Goal: Task Accomplishment & Management: Use online tool/utility

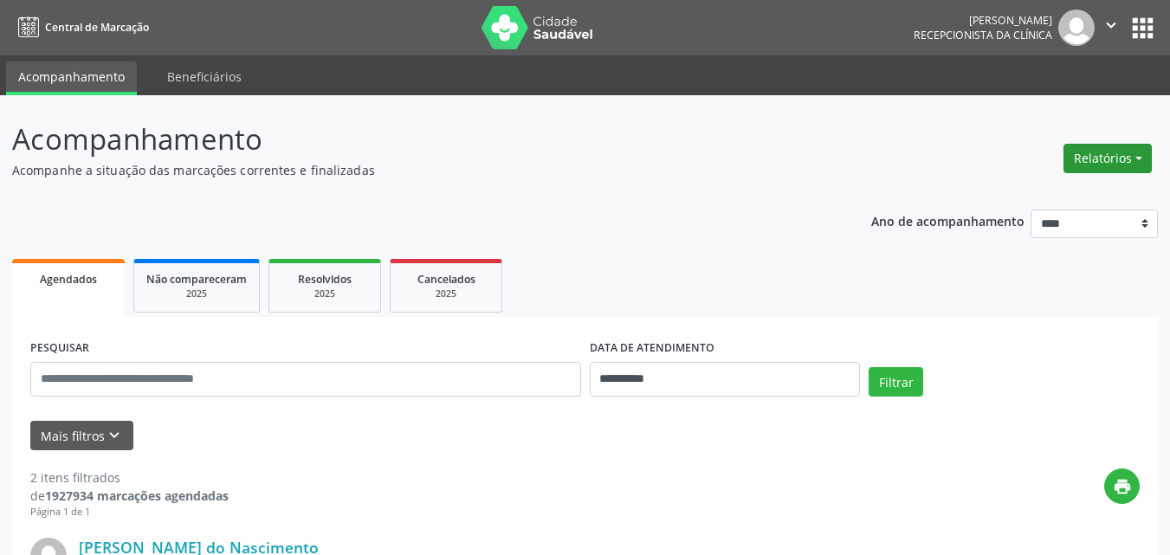
click at [1110, 162] on button "Relatórios" at bounding box center [1107, 158] width 88 height 29
click at [1015, 201] on link "Agendamentos" at bounding box center [1059, 196] width 186 height 24
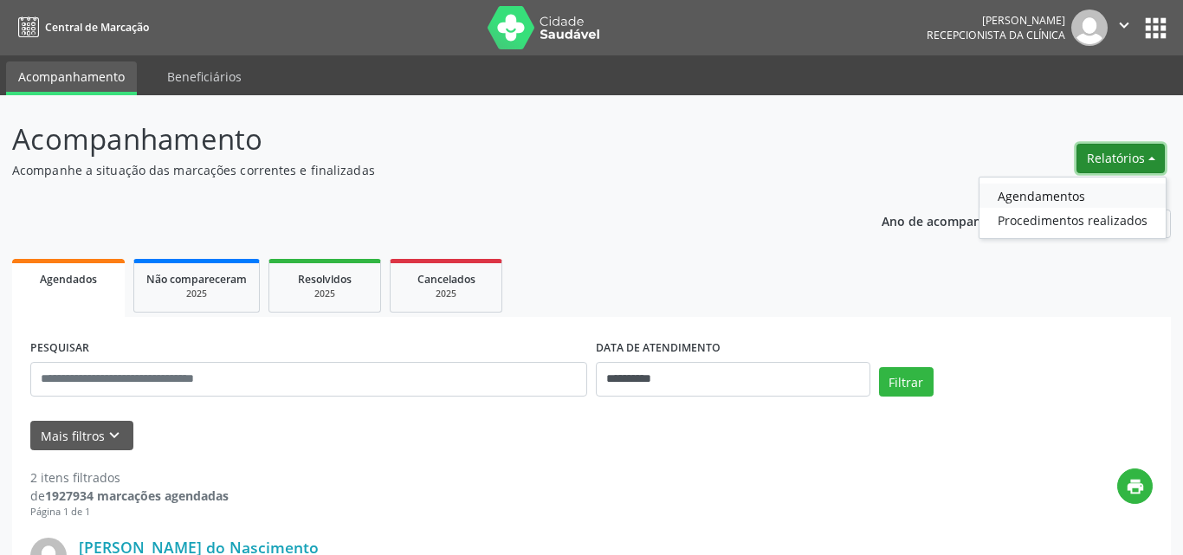
select select "*"
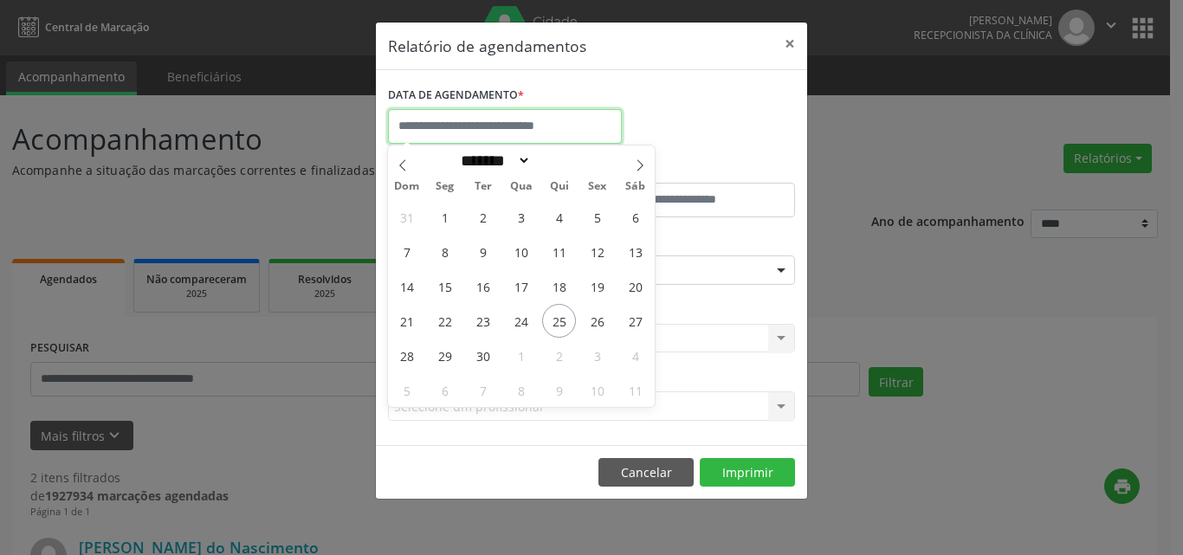
click at [429, 127] on input "text" at bounding box center [505, 126] width 234 height 35
click at [559, 328] on span "25" at bounding box center [559, 321] width 34 height 34
type input "**********"
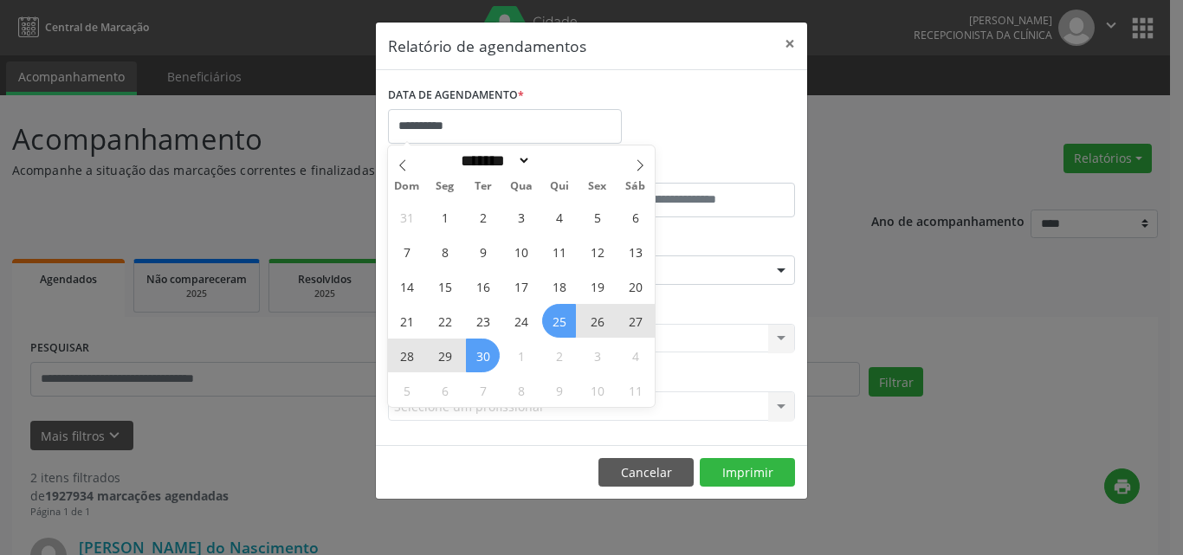
click at [490, 359] on span "30" at bounding box center [483, 356] width 34 height 34
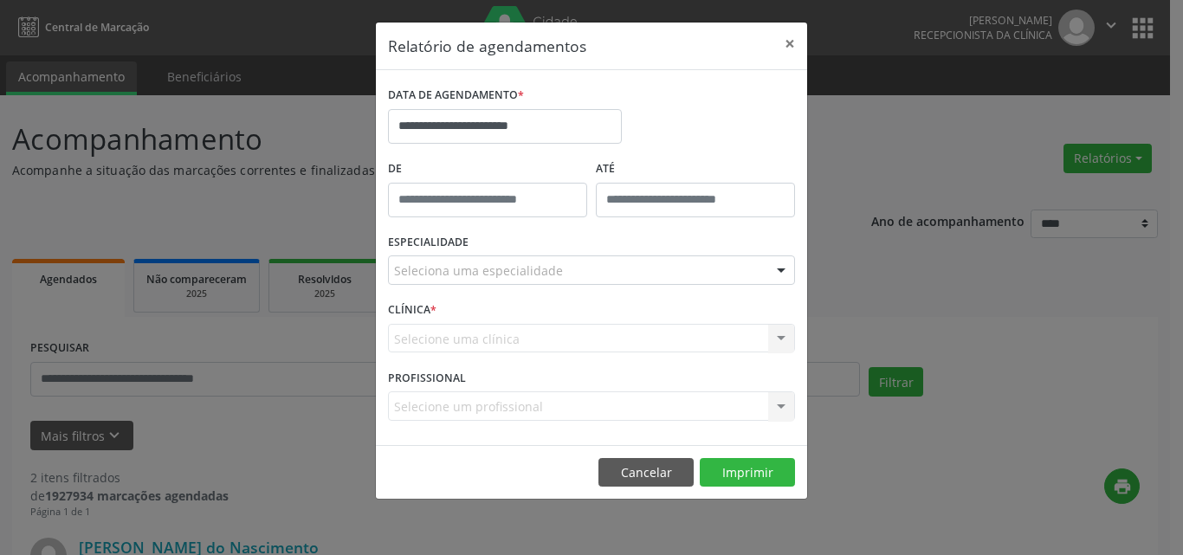
click at [518, 283] on div "Seleciona uma especialidade" at bounding box center [591, 269] width 407 height 29
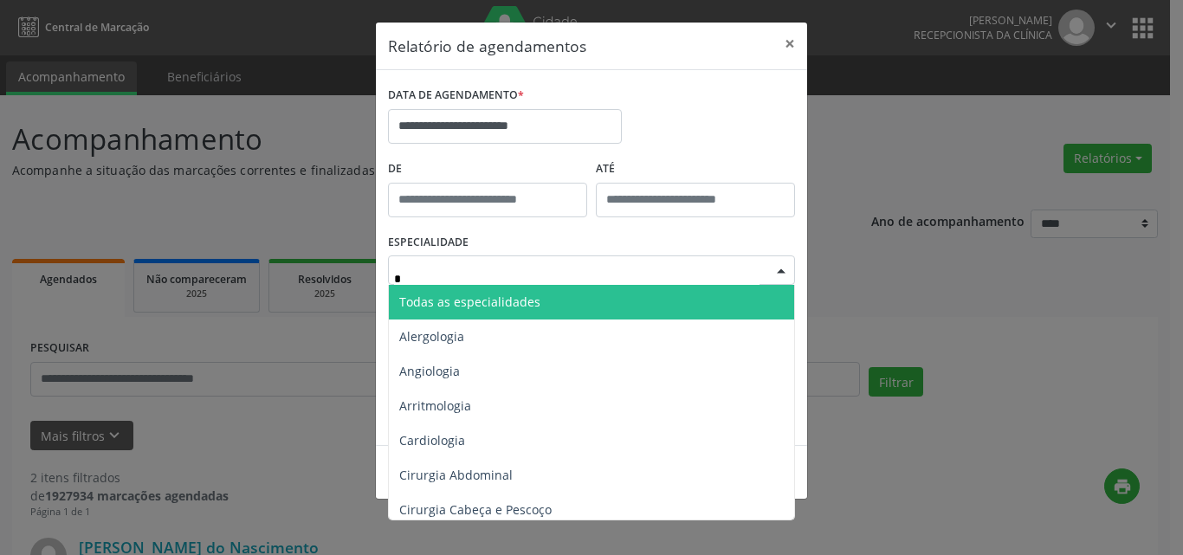
type input "**"
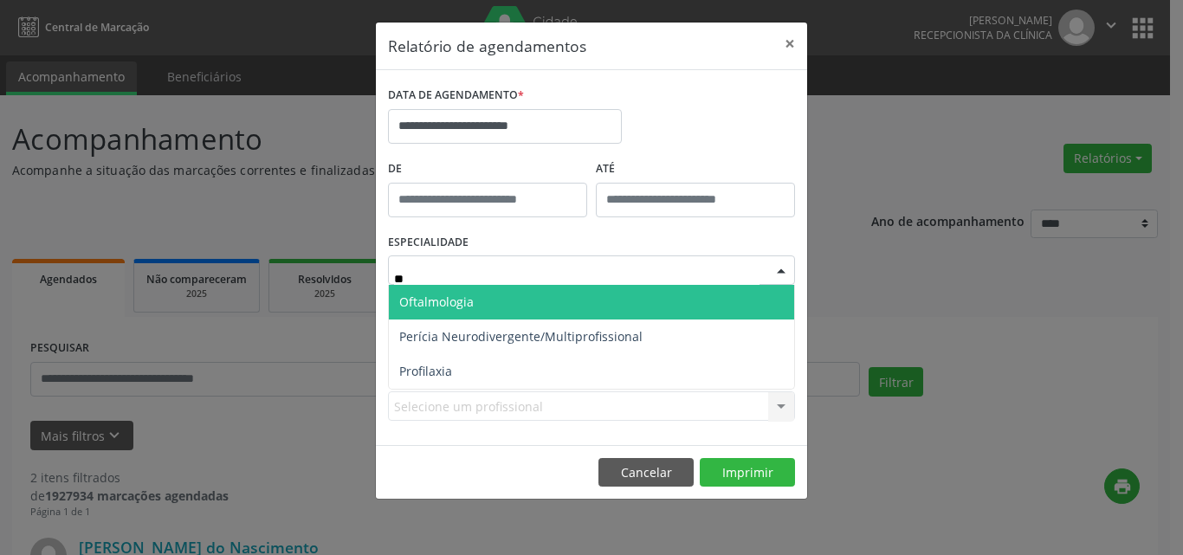
click at [444, 303] on span "Oftalmologia" at bounding box center [436, 302] width 74 height 16
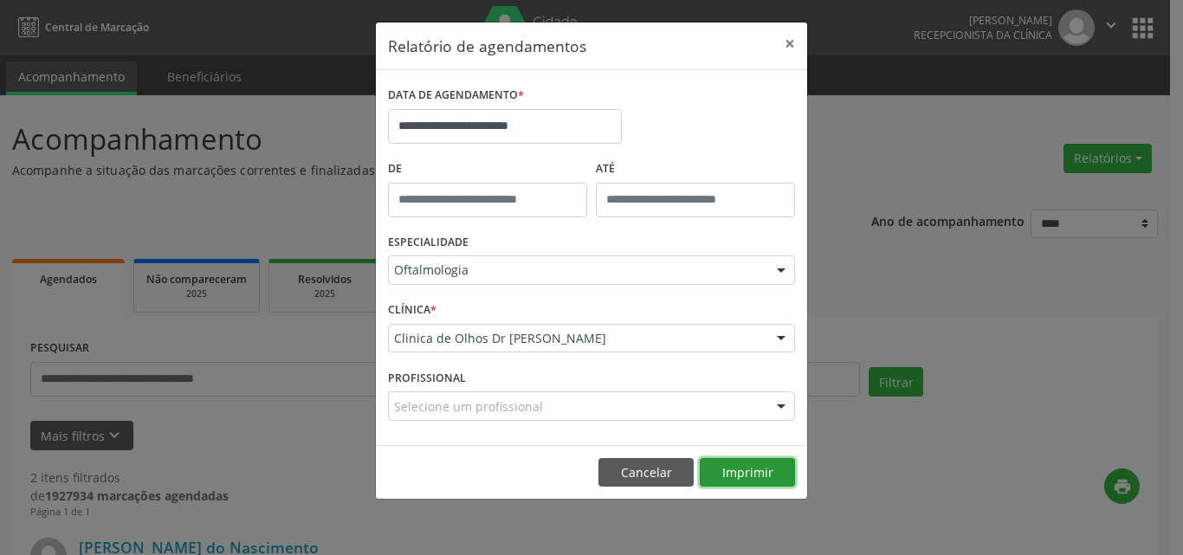
click at [738, 479] on button "Imprimir" at bounding box center [747, 472] width 95 height 29
